Goal: Task Accomplishment & Management: Use online tool/utility

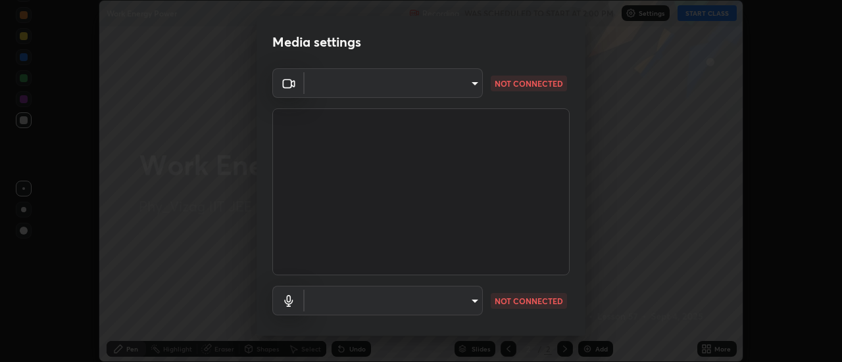
scroll to position [62, 0]
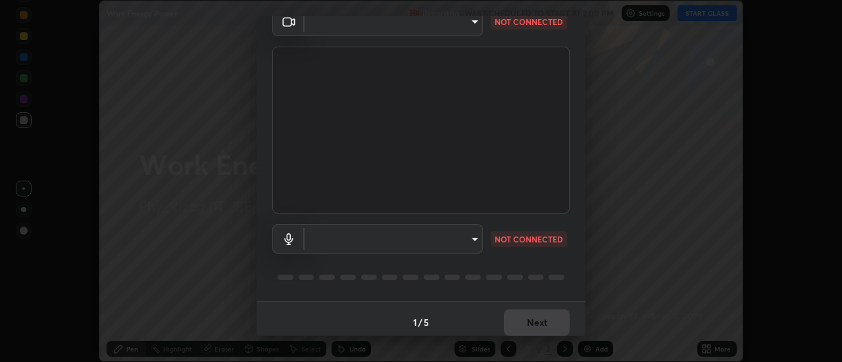
type input "c8d4d34ac1f352bb95d5f05a967dc34c6676a64432e358c7d9874fe1d0247c02"
type input "ce130775b7164724ad1ed5ad860966c1541d672b99243daa1c1c1b621aeed87d"
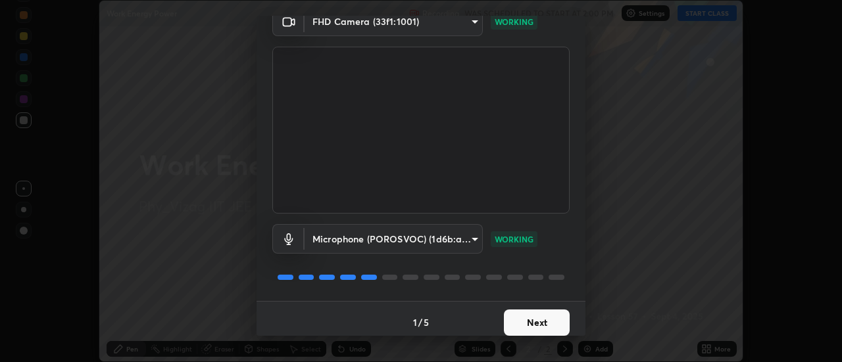
click at [545, 324] on button "Next" at bounding box center [537, 323] width 66 height 26
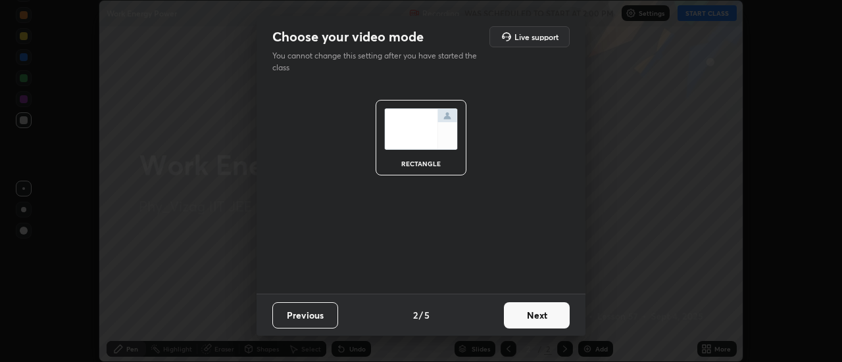
click at [546, 316] on button "Next" at bounding box center [537, 316] width 66 height 26
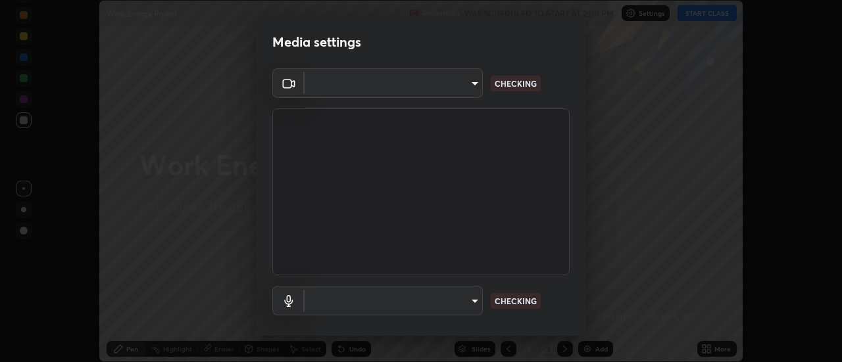
scroll to position [69, 0]
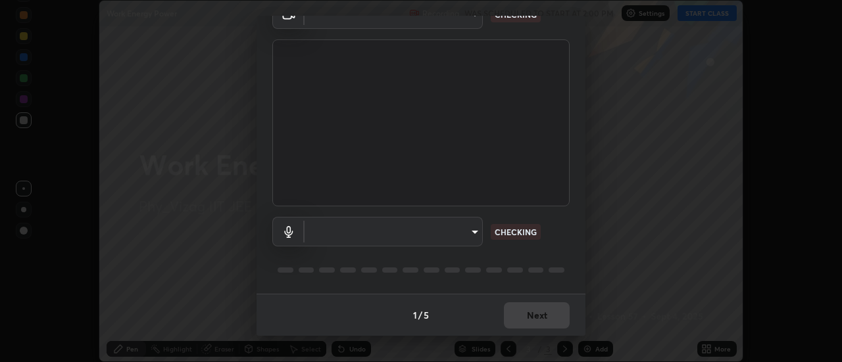
type input "c8d4d34ac1f352bb95d5f05a967dc34c6676a64432e358c7d9874fe1d0247c02"
type input "ce130775b7164724ad1ed5ad860966c1541d672b99243daa1c1c1b621aeed87d"
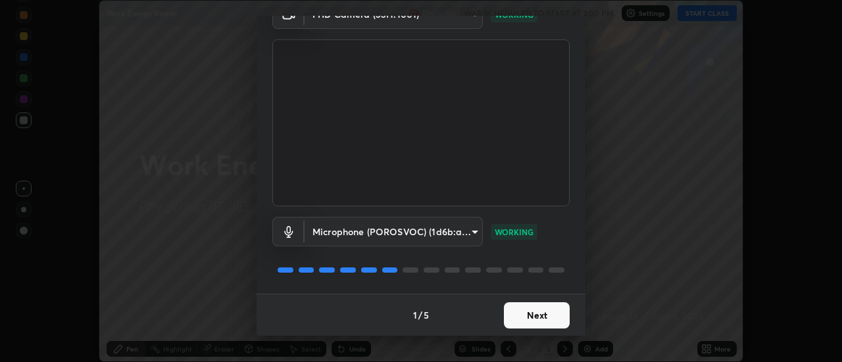
click at [517, 317] on button "Next" at bounding box center [537, 316] width 66 height 26
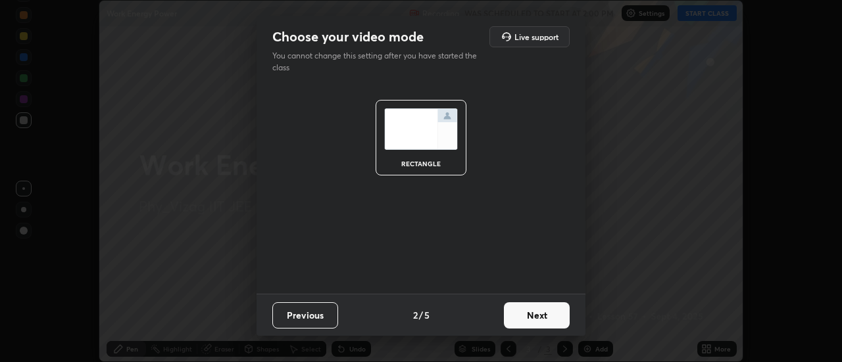
scroll to position [0, 0]
click at [521, 314] on button "Next" at bounding box center [537, 316] width 66 height 26
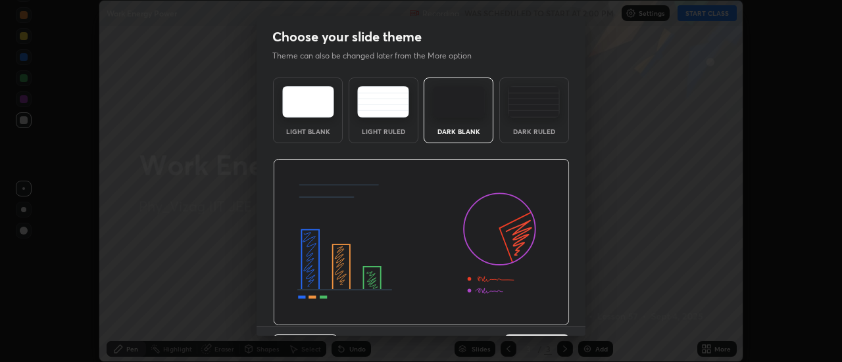
click at [520, 314] on img at bounding box center [421, 242] width 297 height 167
click at [520, 124] on div "Dark Ruled" at bounding box center [534, 111] width 70 height 66
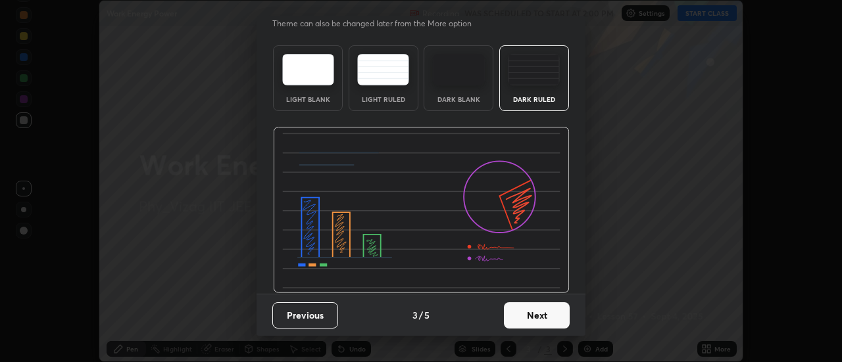
click at [531, 316] on button "Next" at bounding box center [537, 316] width 66 height 26
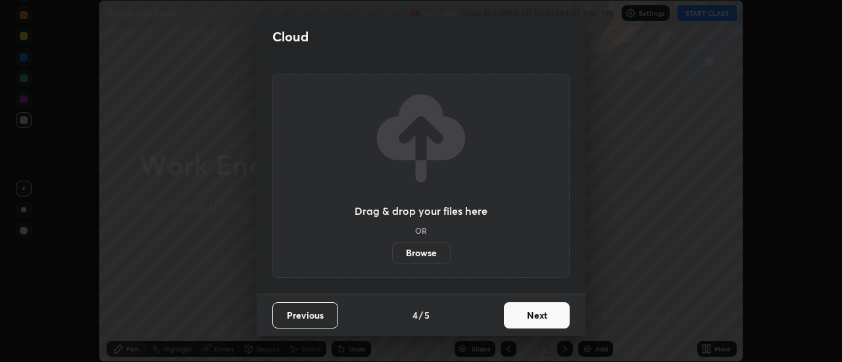
scroll to position [0, 0]
click at [533, 312] on button "Next" at bounding box center [537, 316] width 66 height 26
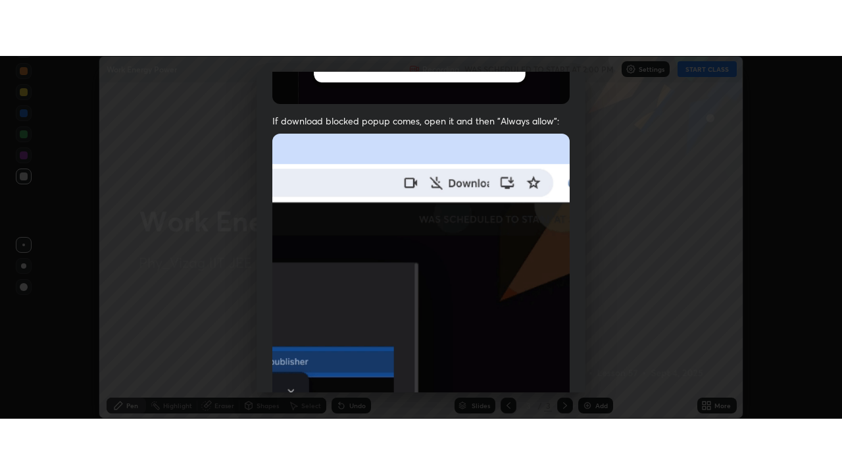
scroll to position [337, 0]
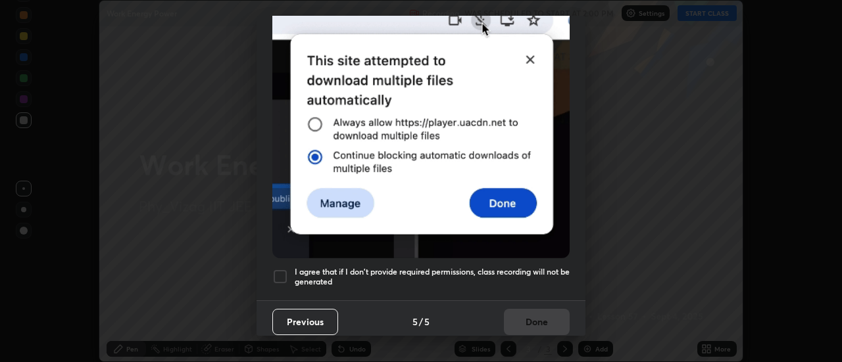
click at [360, 267] on h5 "I agree that if I don't provide required permissions, class recording will not …" at bounding box center [432, 277] width 275 height 20
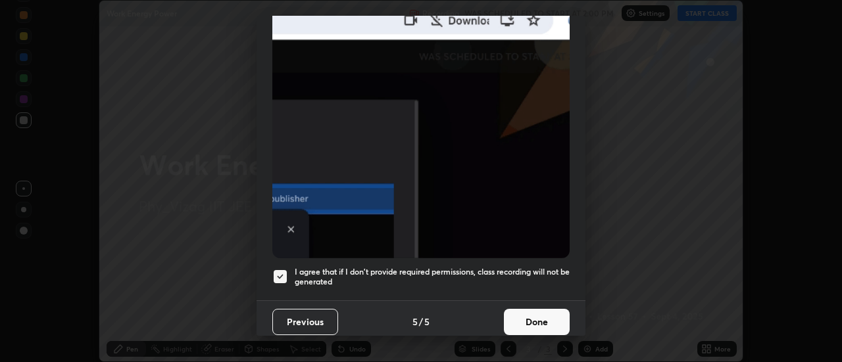
click at [540, 309] on button "Done" at bounding box center [537, 322] width 66 height 26
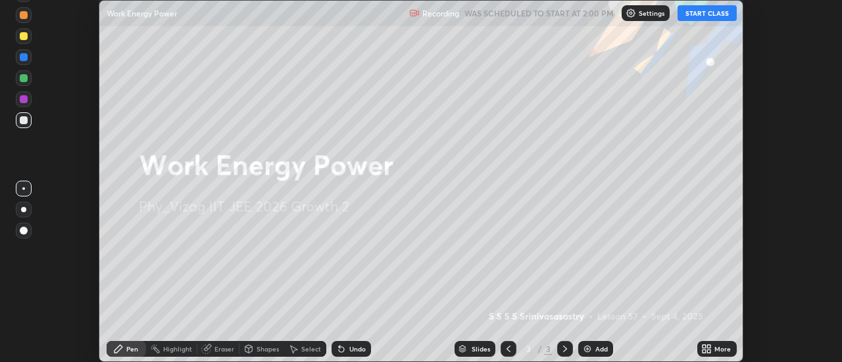
click at [711, 18] on button "START CLASS" at bounding box center [706, 13] width 59 height 16
click at [721, 349] on div "More" at bounding box center [722, 349] width 16 height 7
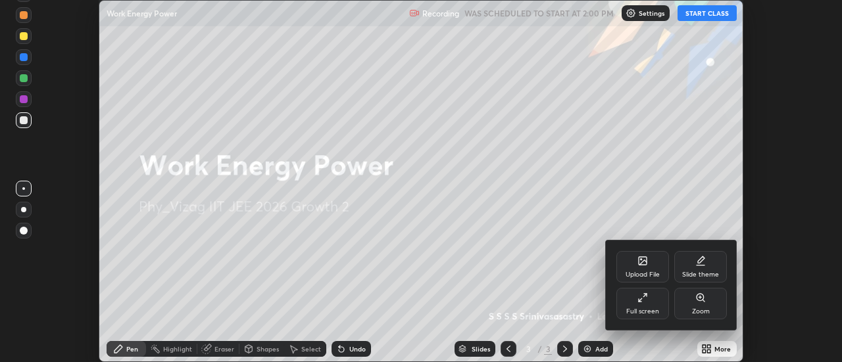
click at [653, 298] on div "Full screen" at bounding box center [642, 304] width 53 height 32
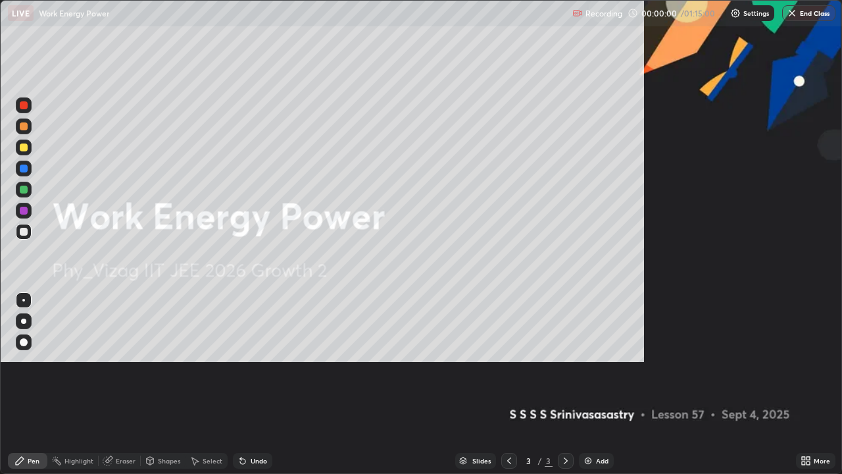
scroll to position [474, 842]
